Goal: Book appointment/travel/reservation

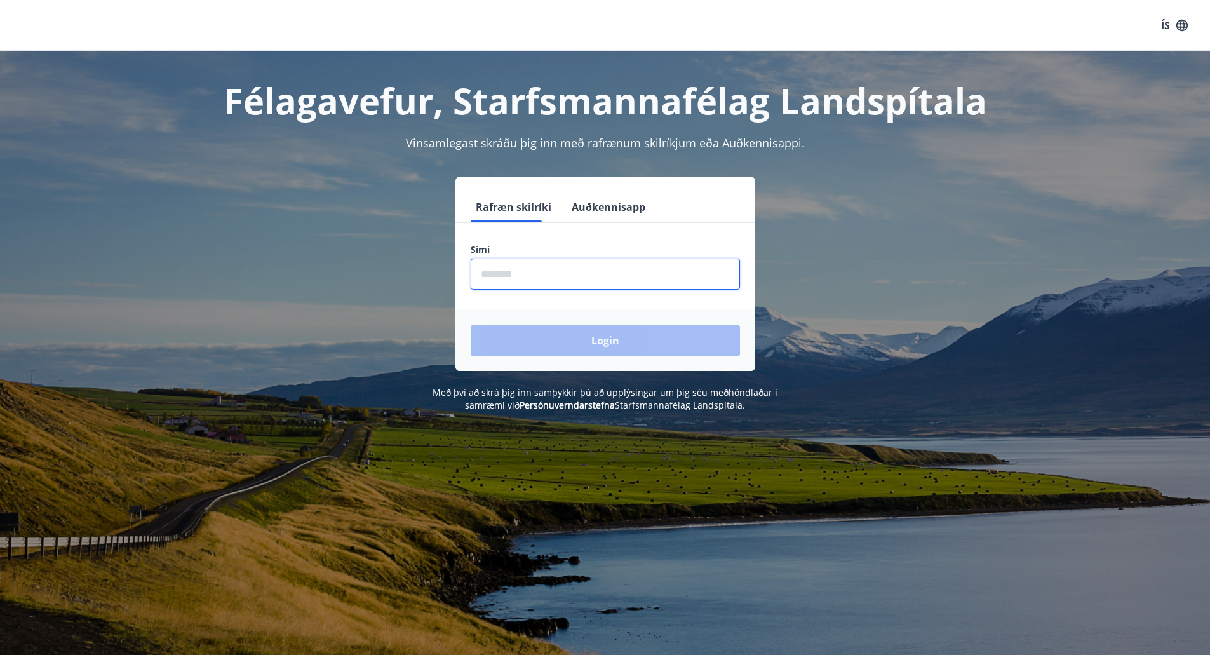
click at [555, 274] on input "phone" at bounding box center [605, 274] width 269 height 31
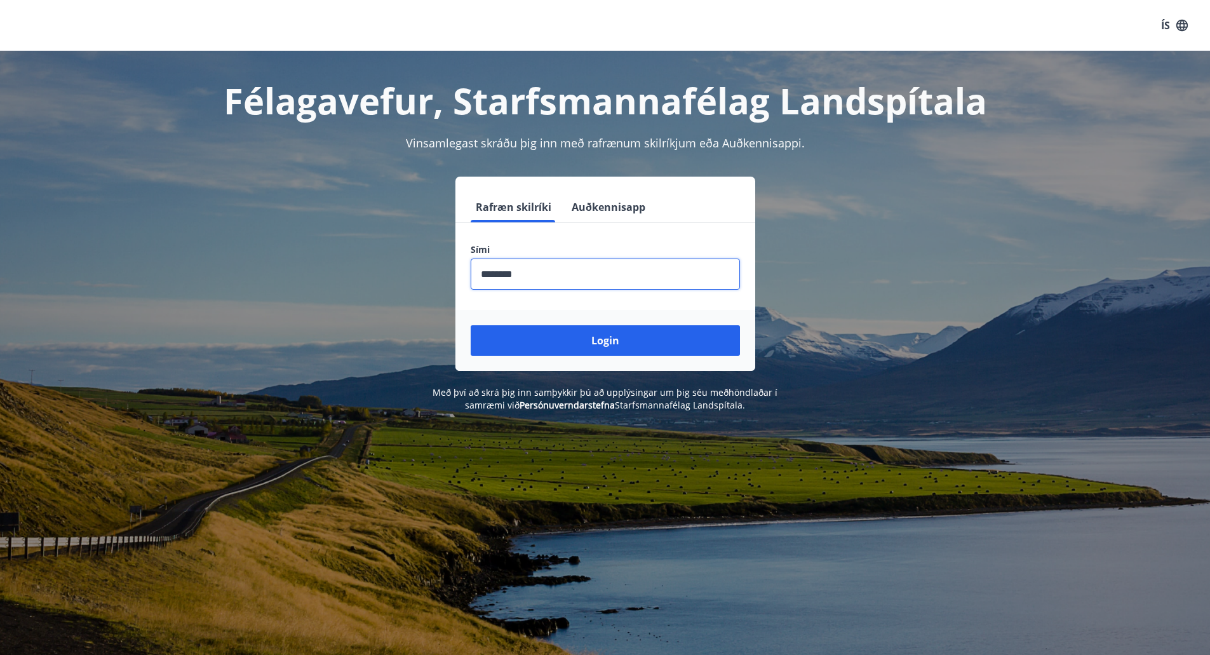
type input "********"
click at [591, 318] on div "Login" at bounding box center [605, 340] width 300 height 61
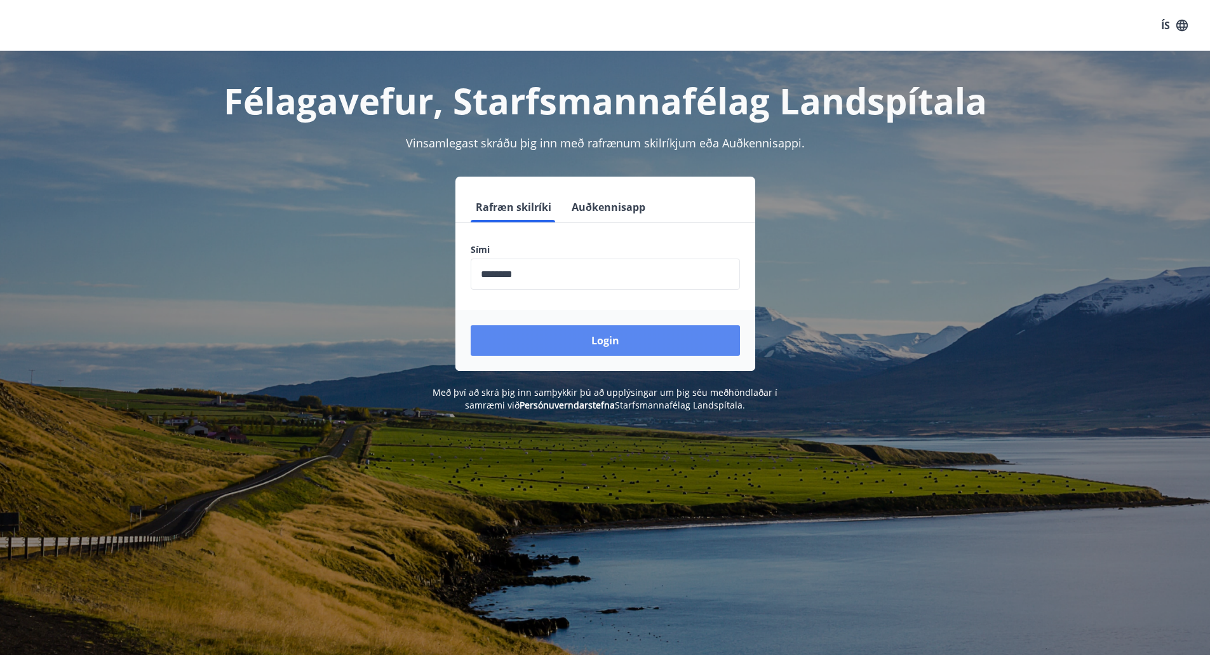
click at [581, 333] on button "Login" at bounding box center [605, 340] width 269 height 30
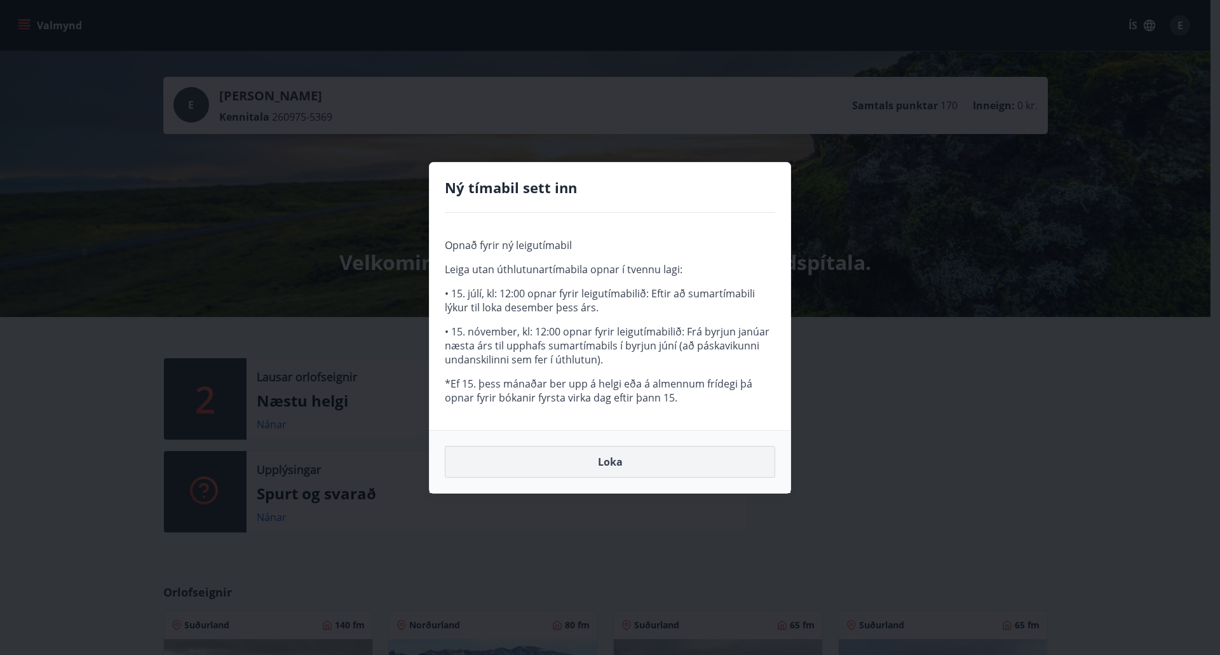
click at [641, 453] on button "Loka" at bounding box center [610, 462] width 330 height 32
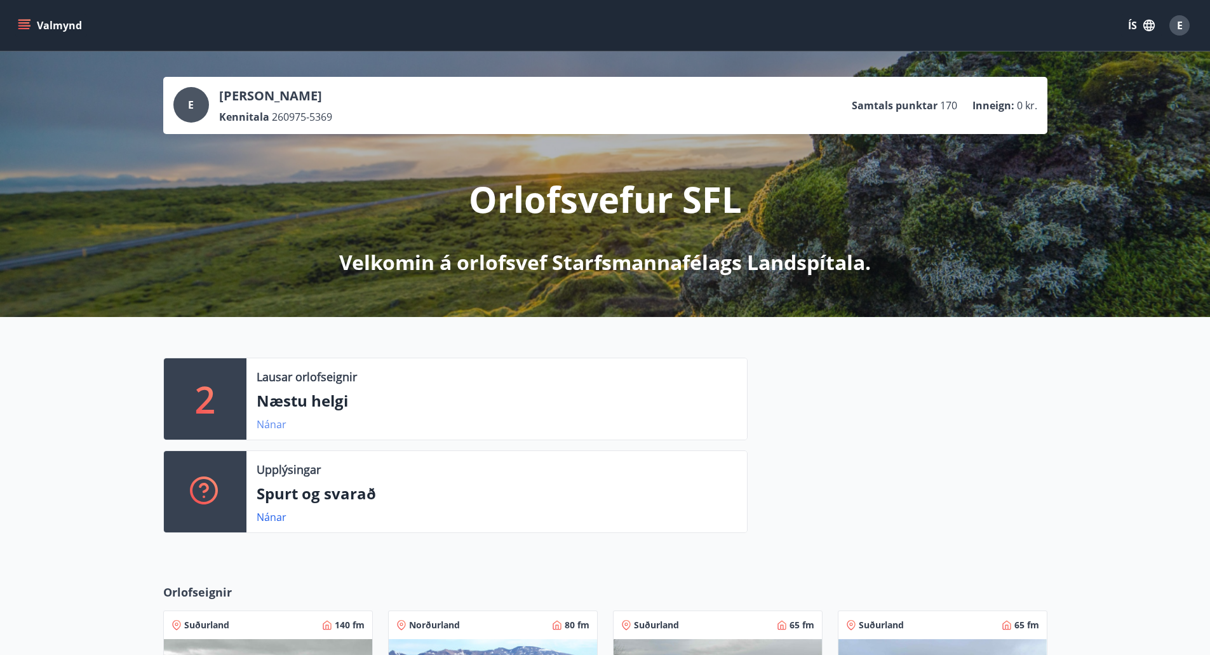
click at [278, 427] on link "Nánar" at bounding box center [272, 424] width 30 height 14
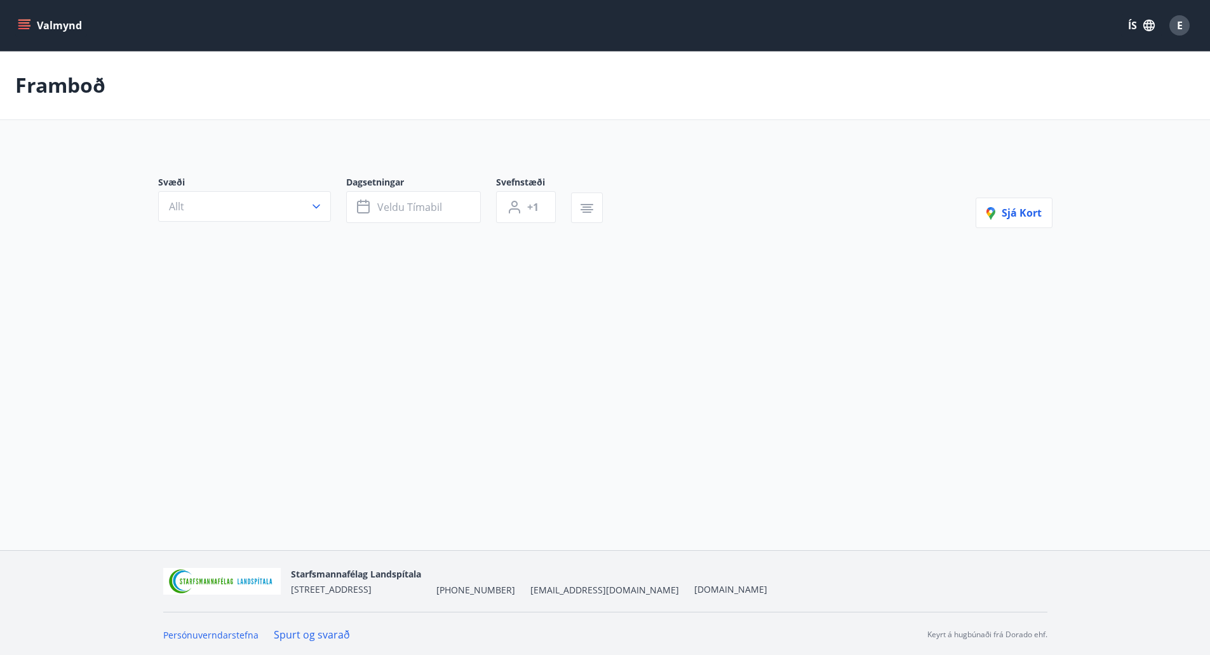
type input "*"
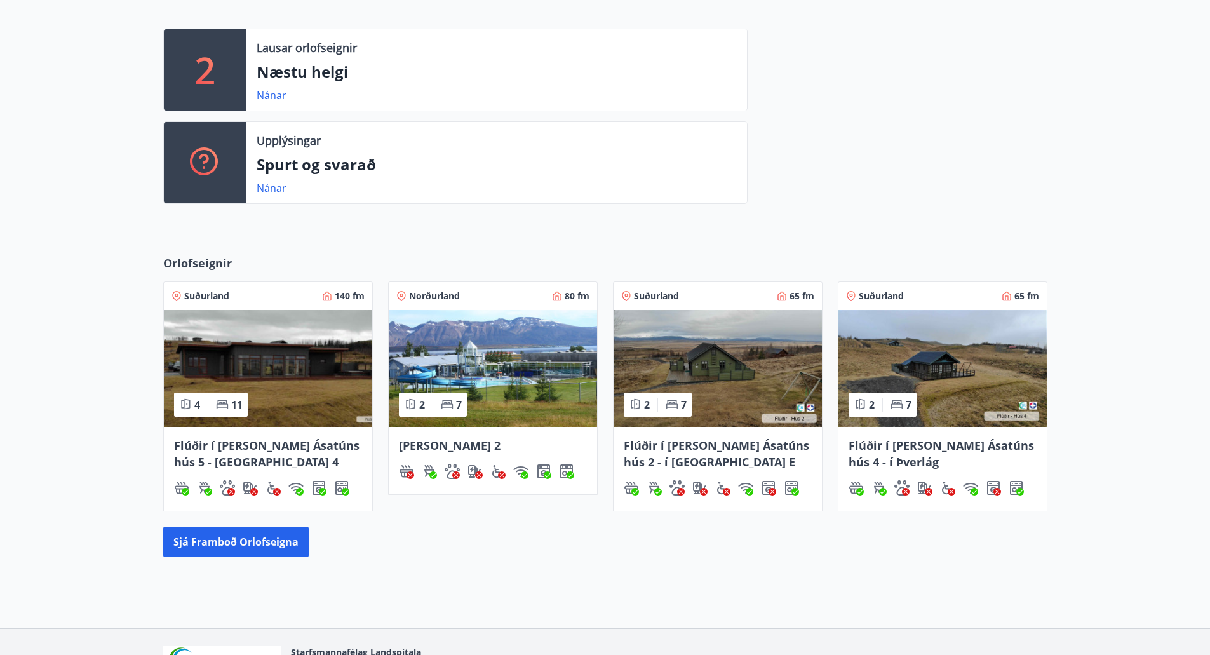
scroll to position [409, 0]
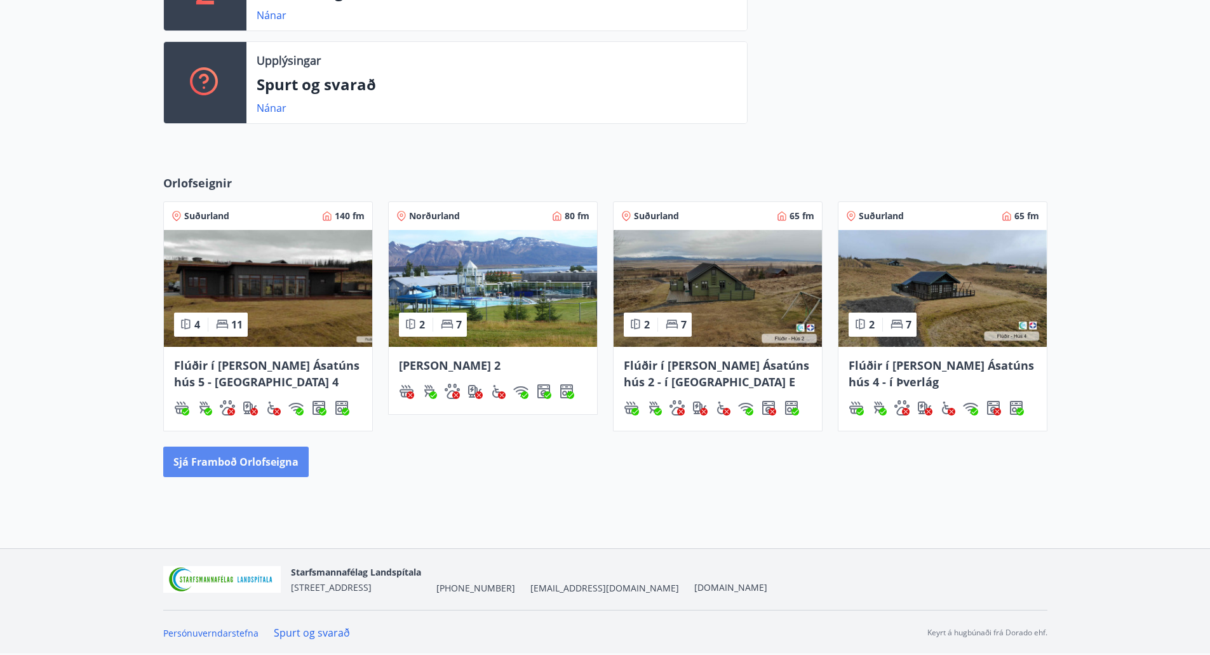
click at [274, 463] on button "Sjá framboð orlofseigna" at bounding box center [235, 462] width 145 height 30
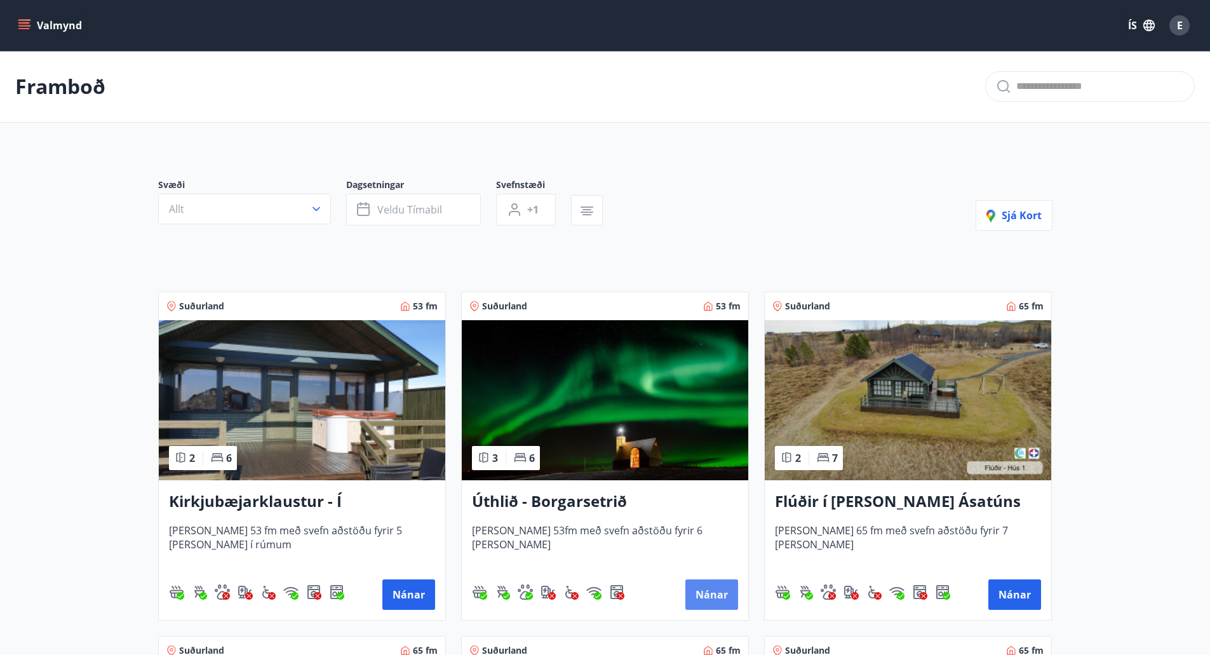
click at [711, 590] on button "Nánar" at bounding box center [711, 594] width 53 height 30
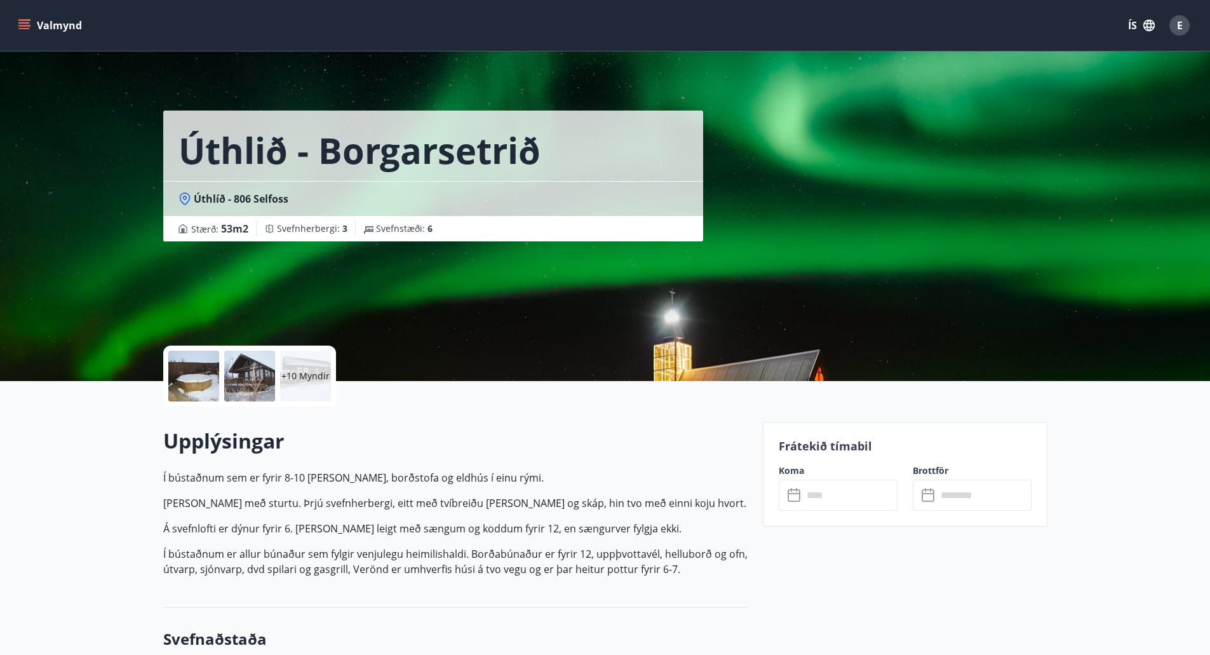
click at [33, 24] on button "Valmynd" at bounding box center [51, 25] width 72 height 23
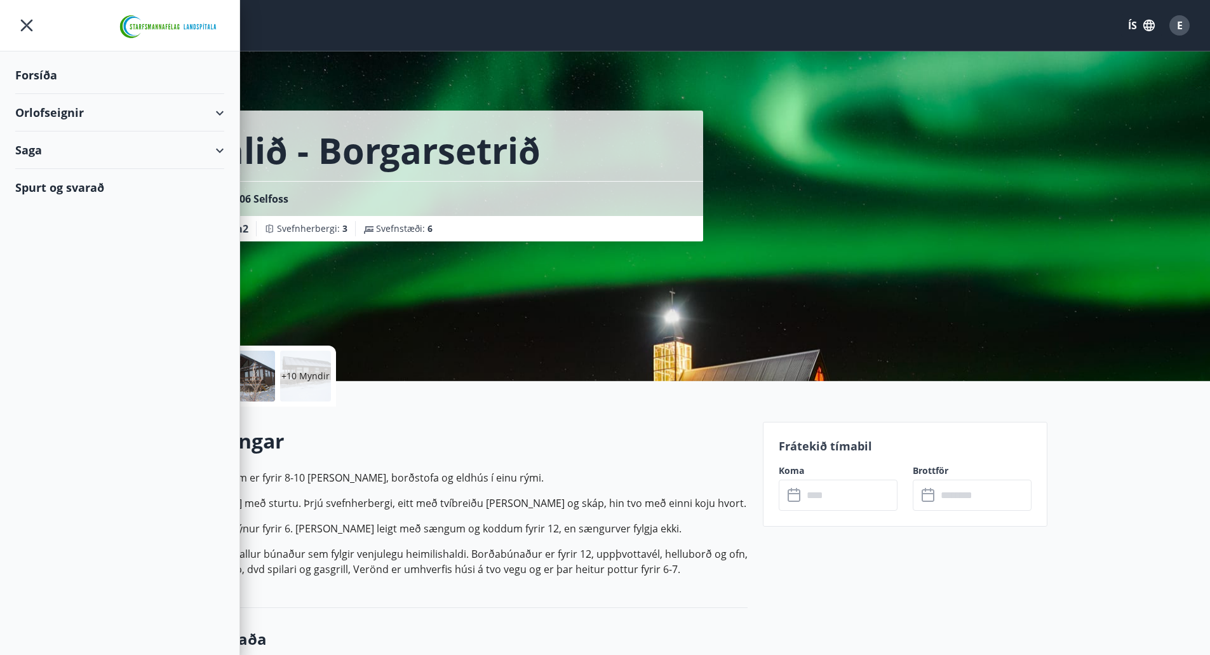
click at [208, 112] on div "Orlofseignir" at bounding box center [119, 112] width 209 height 37
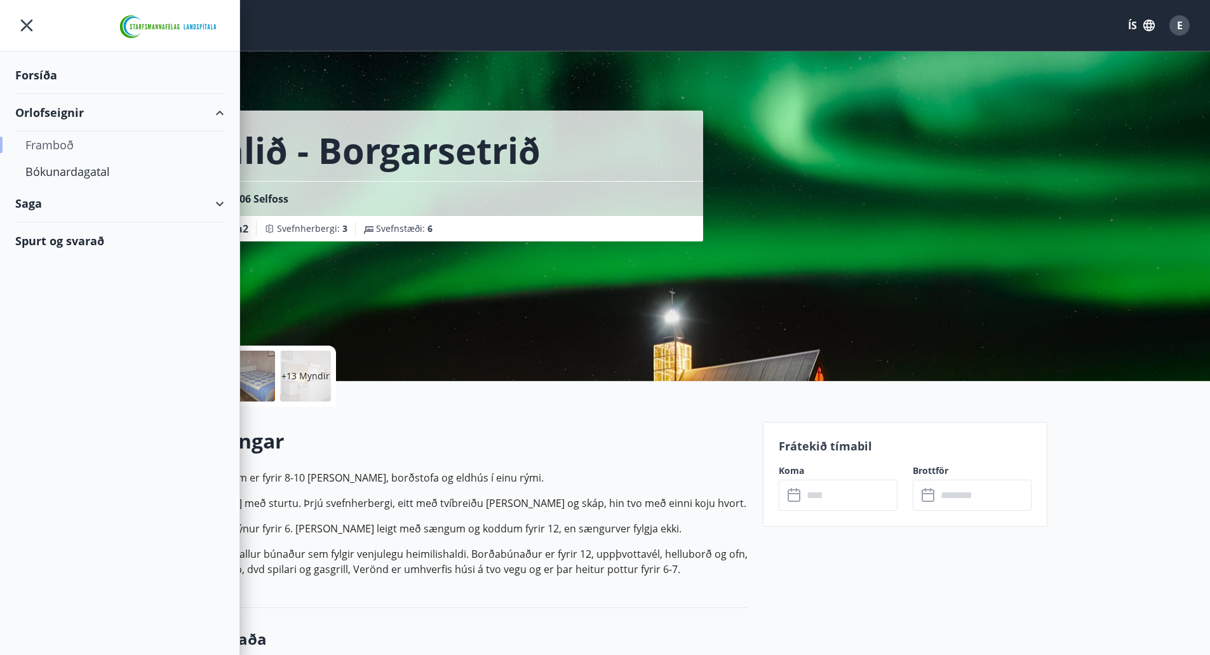
click at [76, 145] on div "Framboð" at bounding box center [119, 144] width 189 height 27
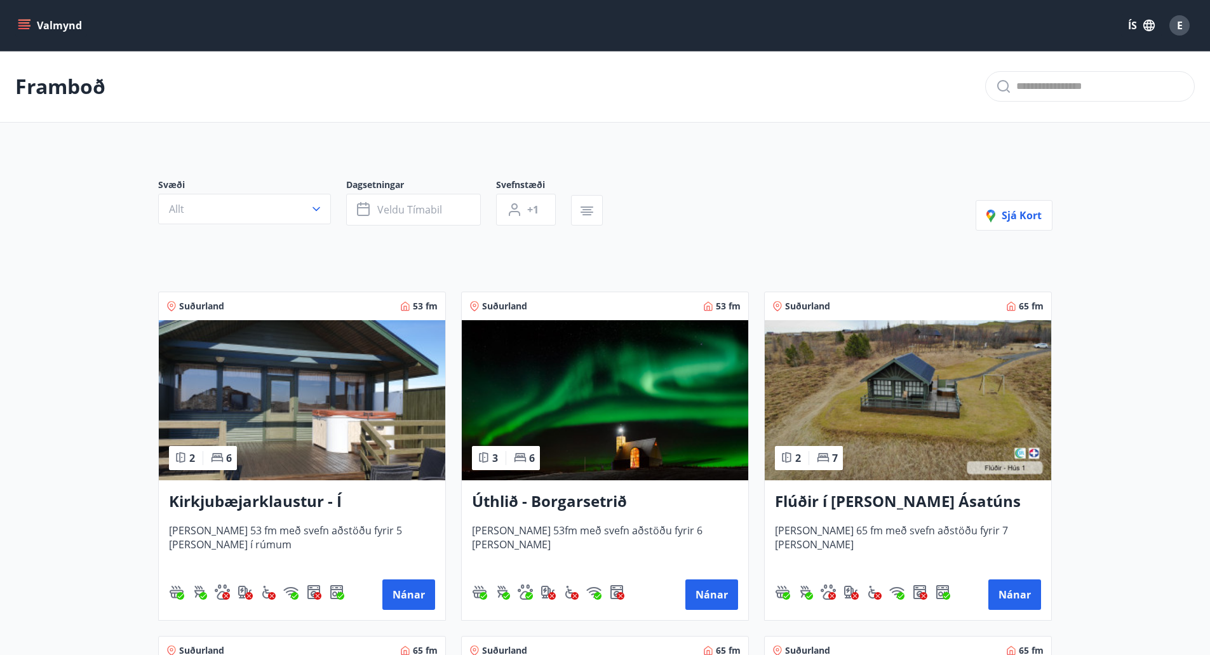
click at [34, 25] on button "Valmynd" at bounding box center [51, 25] width 72 height 23
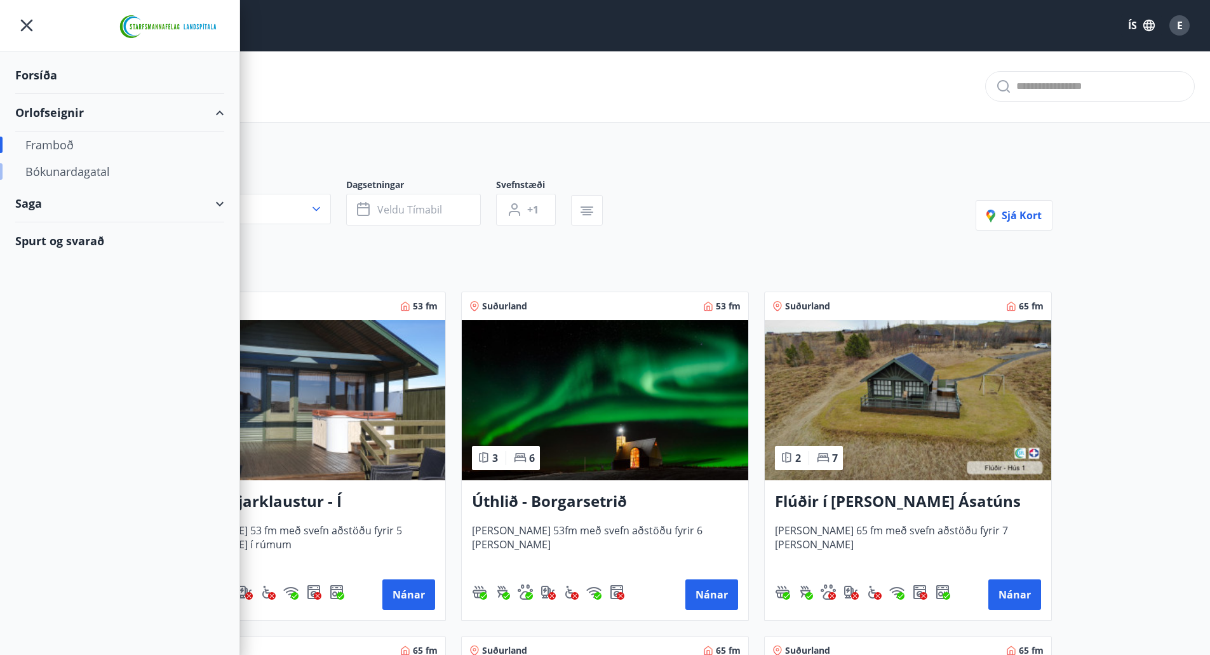
click at [65, 173] on div "Bókunardagatal" at bounding box center [119, 171] width 189 height 27
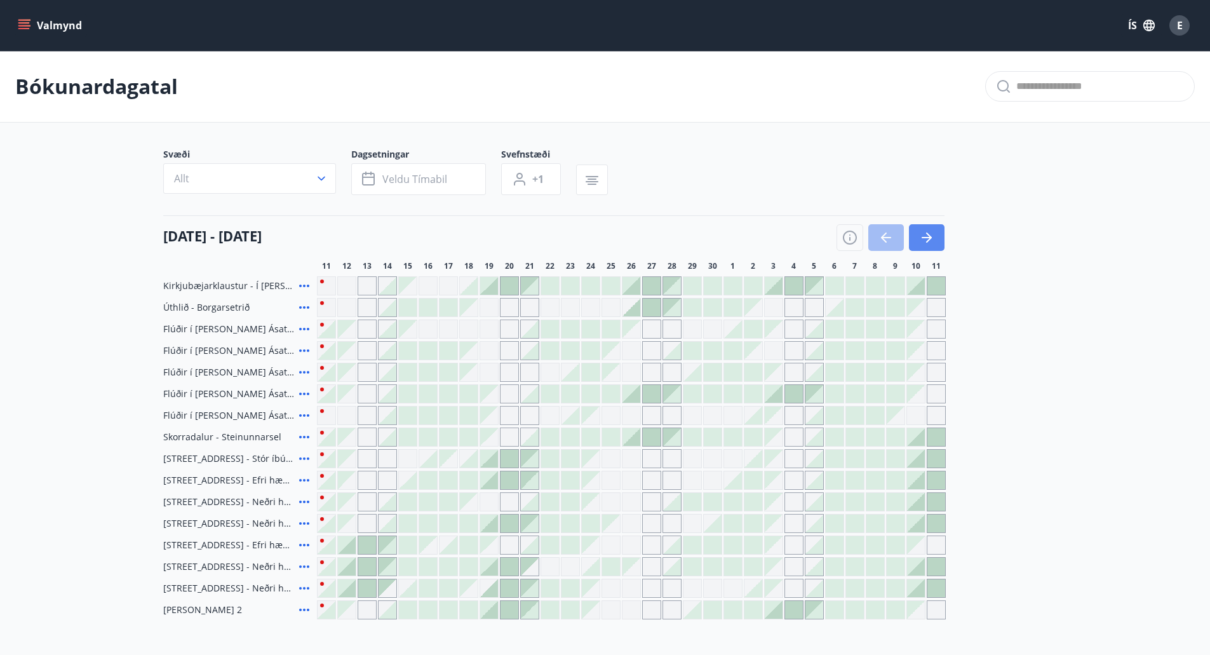
click at [925, 244] on icon "button" at bounding box center [926, 237] width 15 height 15
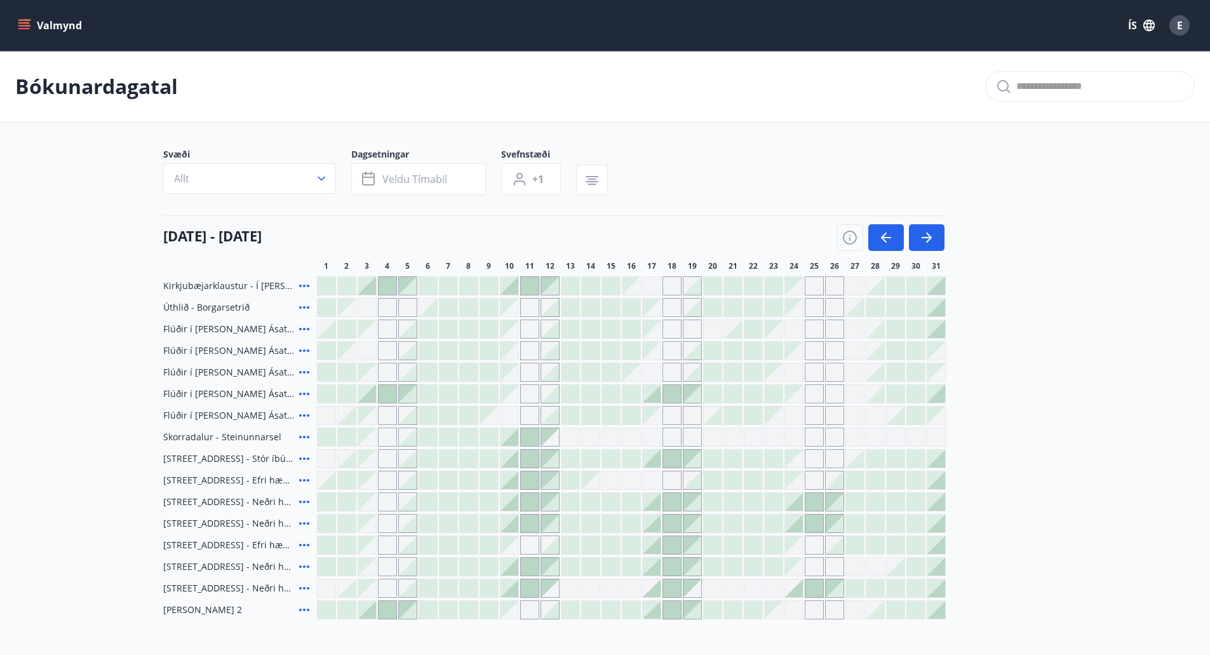
click at [370, 330] on div "Gráir dagar eru ekki bókanlegir" at bounding box center [367, 329] width 18 height 18
click at [434, 333] on div at bounding box center [428, 329] width 18 height 18
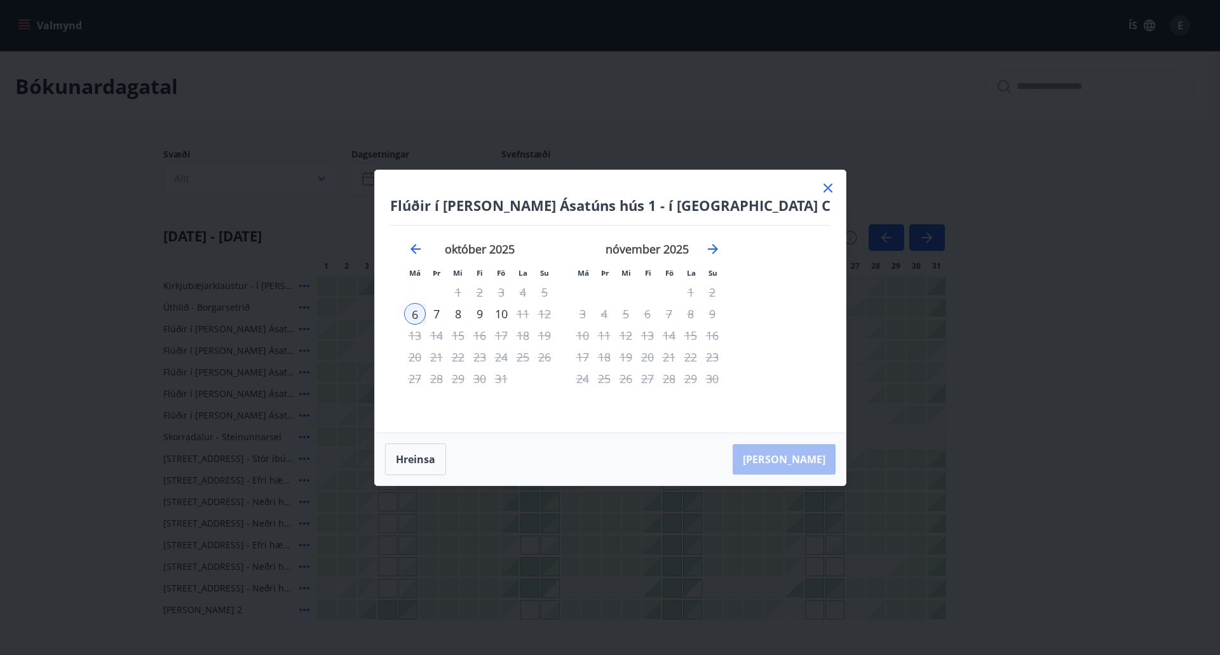
click at [820, 192] on icon at bounding box center [827, 187] width 15 height 15
click at [783, 187] on div "Svæði Allt Dagsetningar Veldu tímabil Svefnstæði +1" at bounding box center [605, 174] width 884 height 52
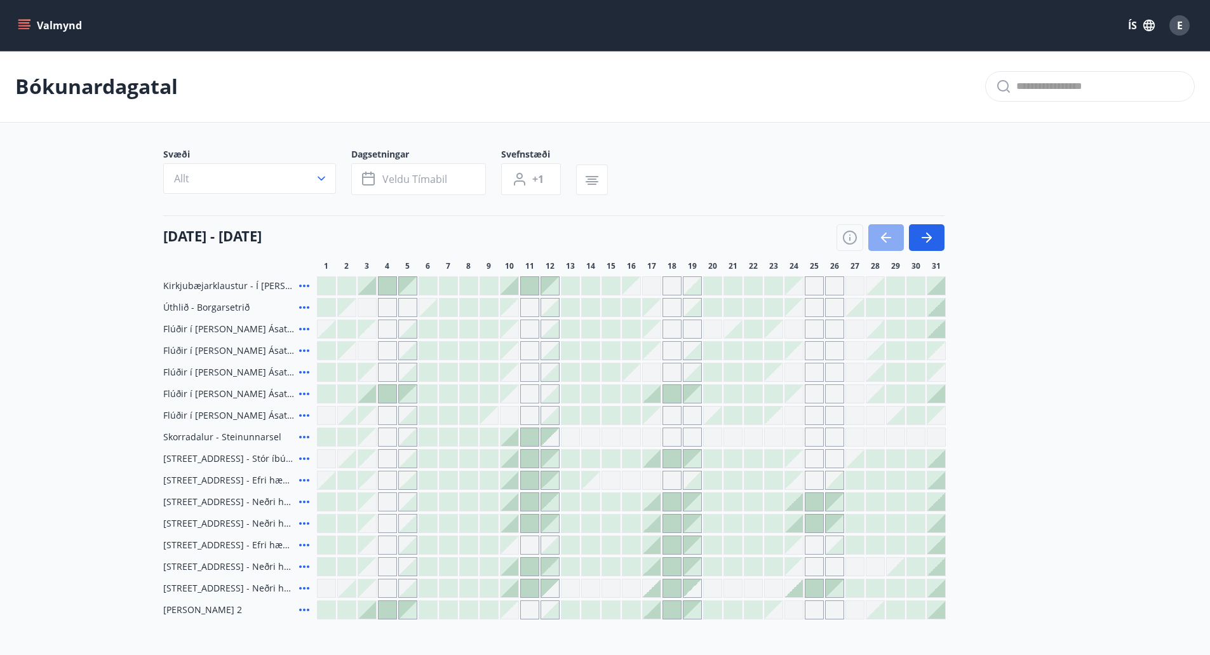
click at [888, 236] on icon "button" at bounding box center [885, 237] width 15 height 15
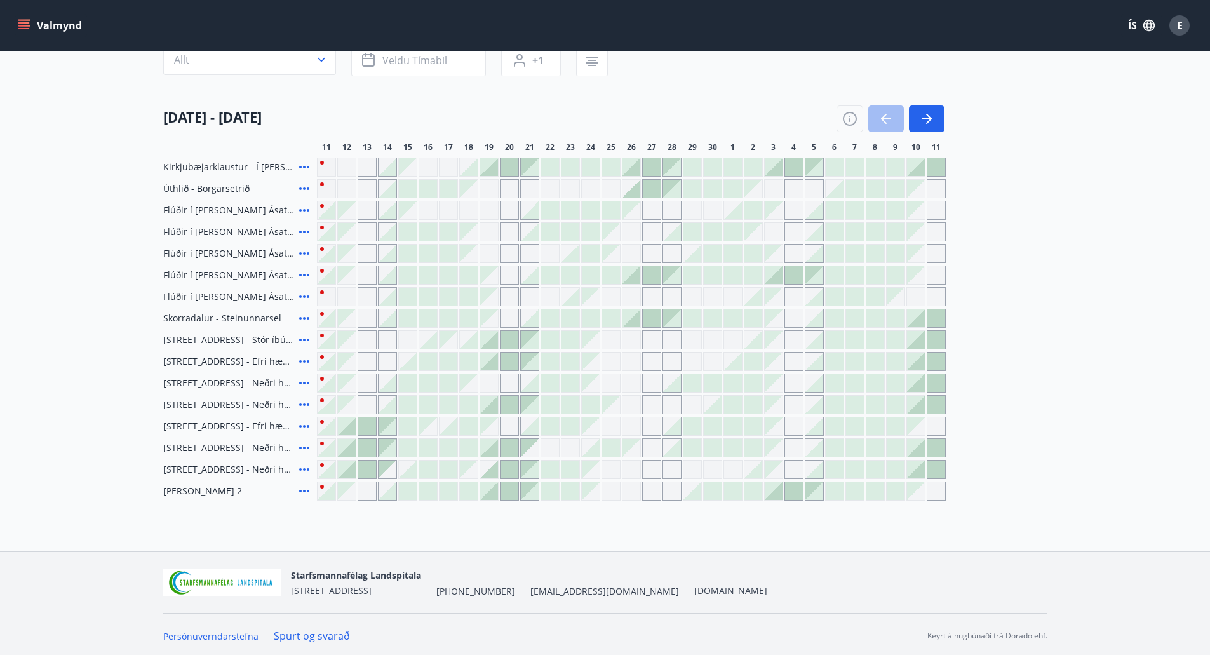
scroll to position [122, 0]
click at [637, 189] on div at bounding box center [631, 186] width 18 height 18
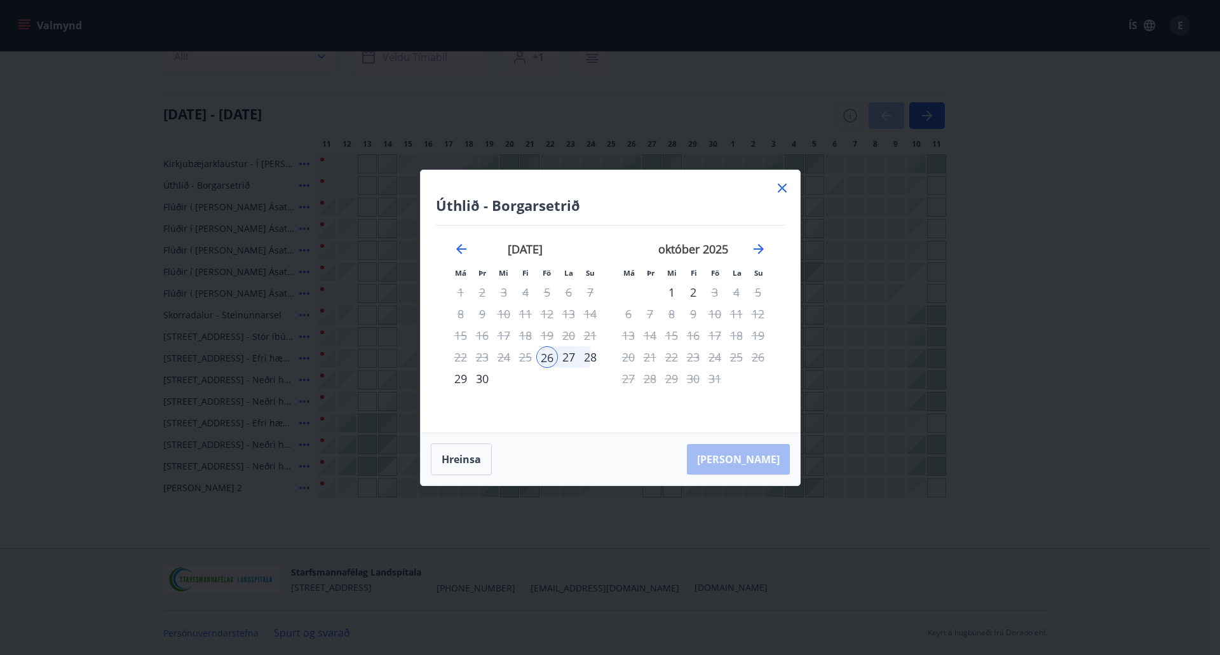
click at [784, 191] on icon at bounding box center [781, 188] width 9 height 9
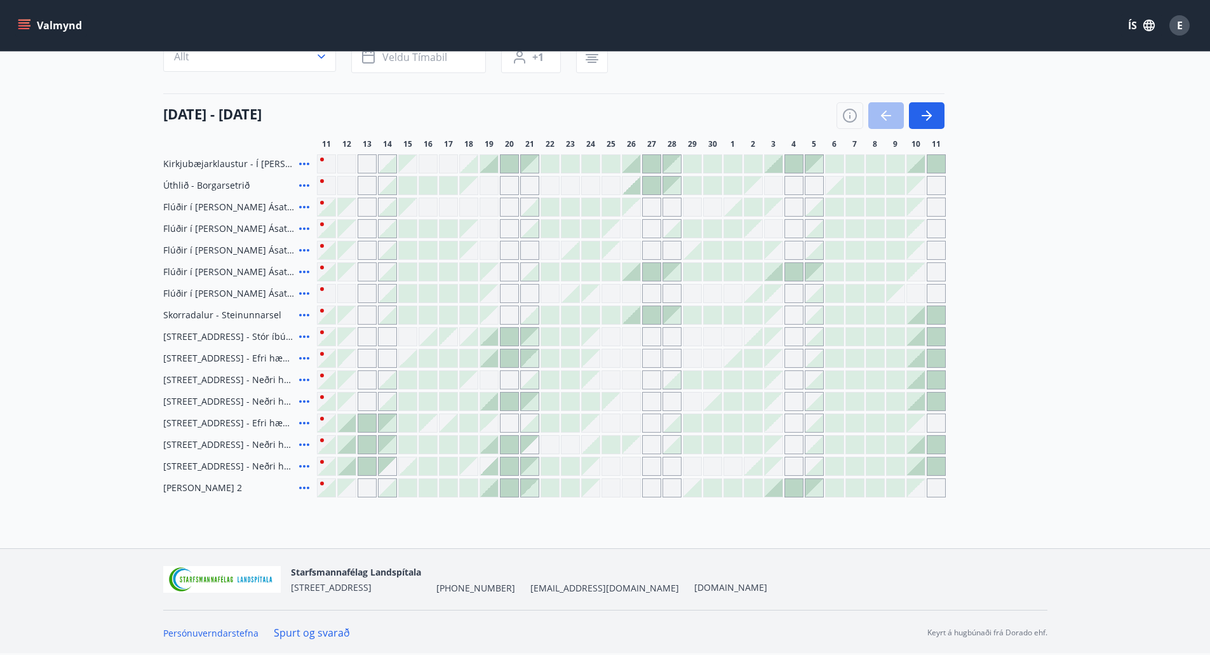
click at [778, 185] on div "Gráir dagar eru ekki bókanlegir" at bounding box center [773, 185] width 19 height 19
click at [927, 124] on button "button" at bounding box center [927, 115] width 36 height 27
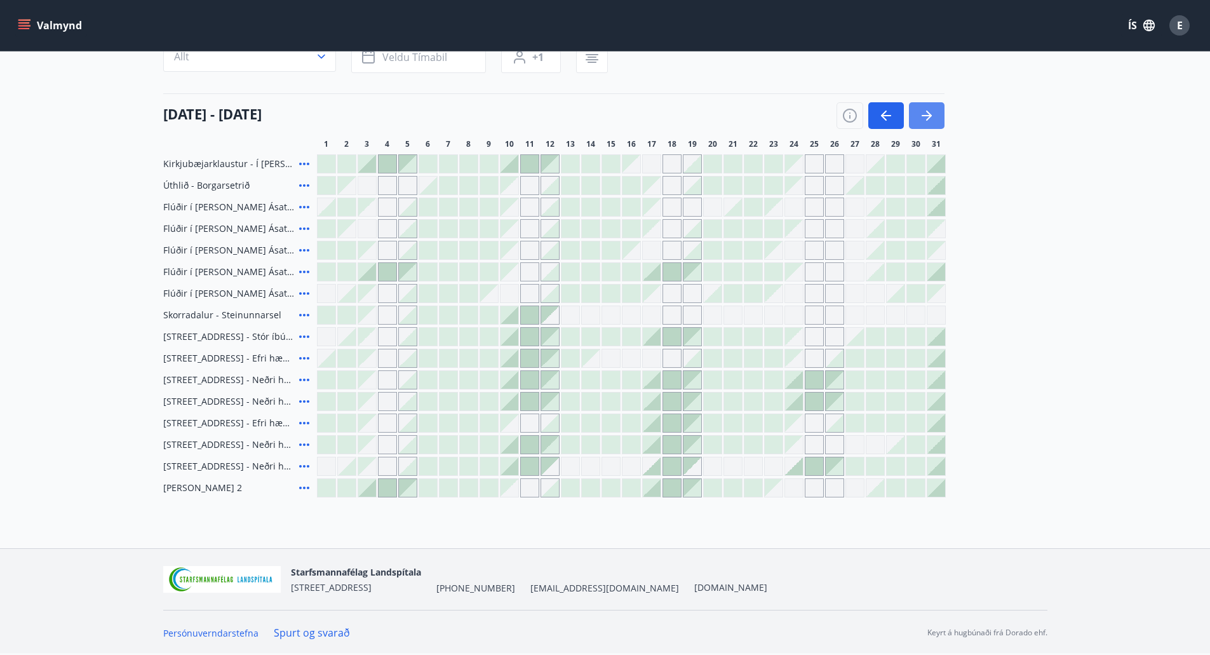
click at [926, 124] on button "button" at bounding box center [927, 115] width 36 height 27
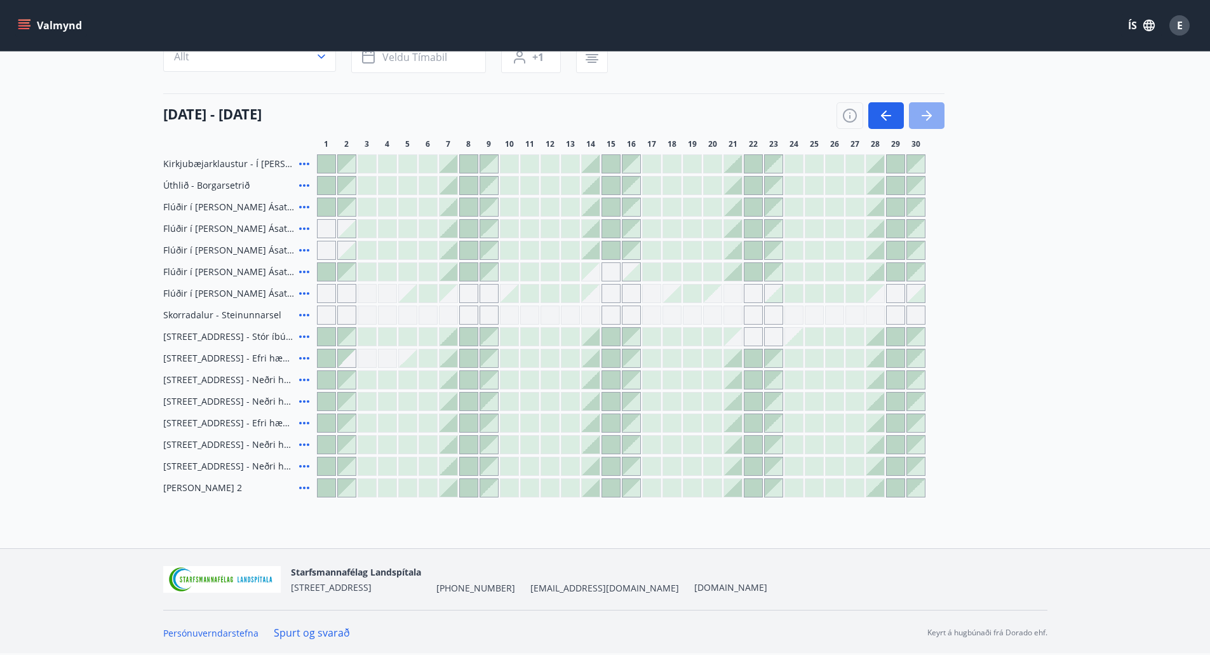
click at [926, 124] on button "button" at bounding box center [927, 115] width 36 height 27
